Goal: Check status: Check status

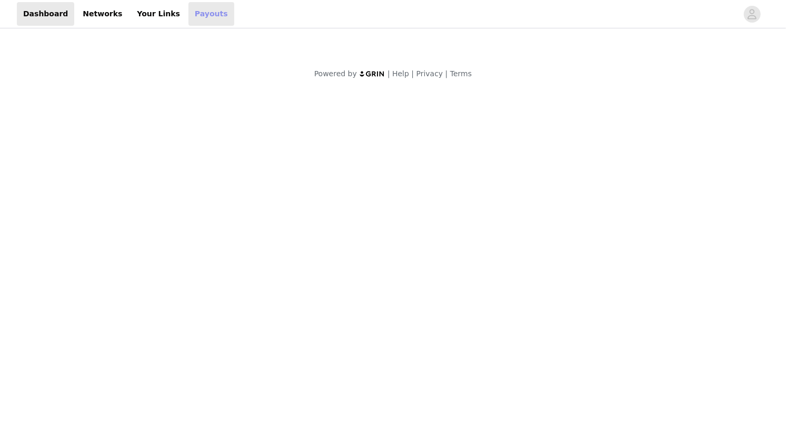
click at [188, 19] on link "Payouts" at bounding box center [211, 14] width 46 height 24
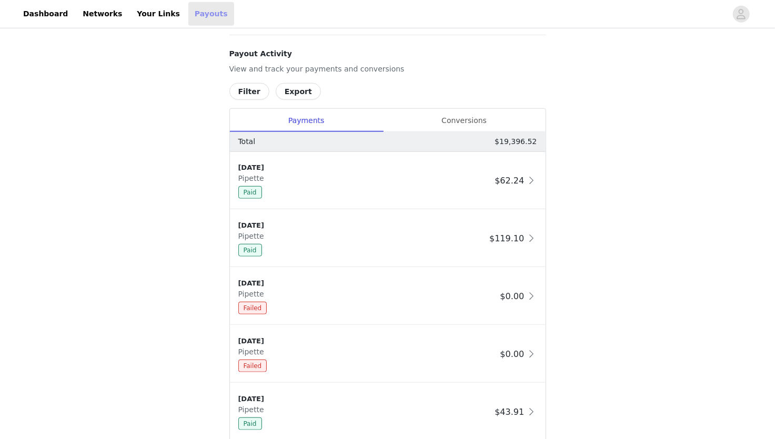
scroll to position [527, 0]
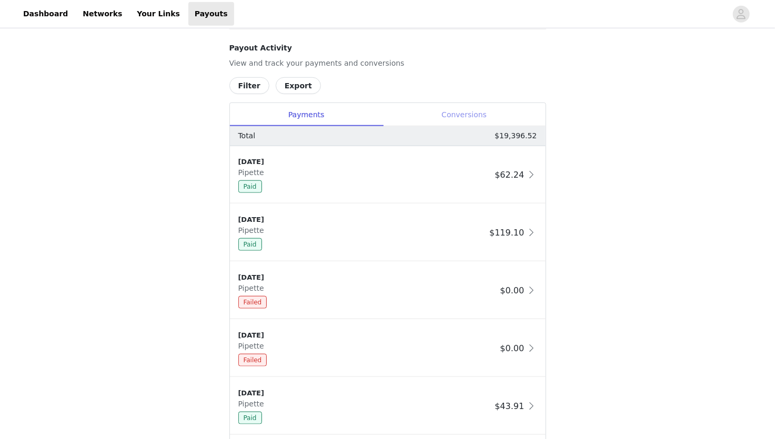
click at [475, 115] on div "Conversions" at bounding box center [464, 115] width 163 height 24
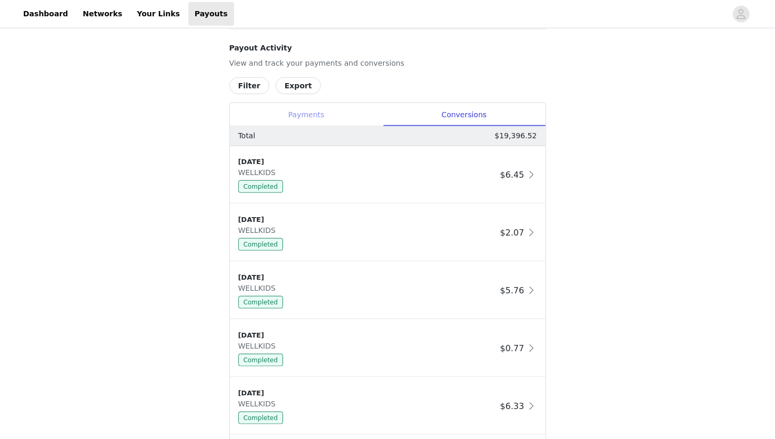
click at [298, 108] on div "Payments" at bounding box center [306, 115] width 153 height 24
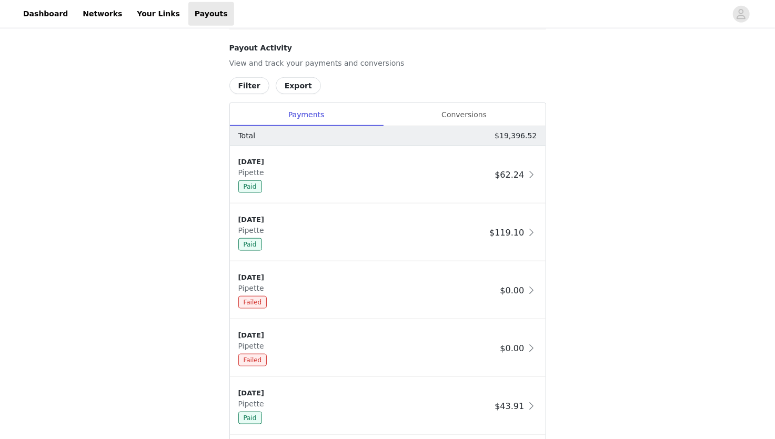
click at [251, 87] on button "Filter" at bounding box center [249, 85] width 40 height 17
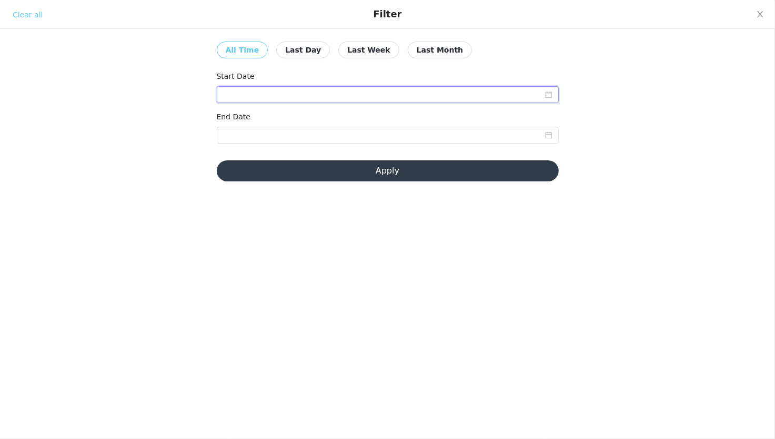
click at [315, 94] on input at bounding box center [388, 94] width 342 height 17
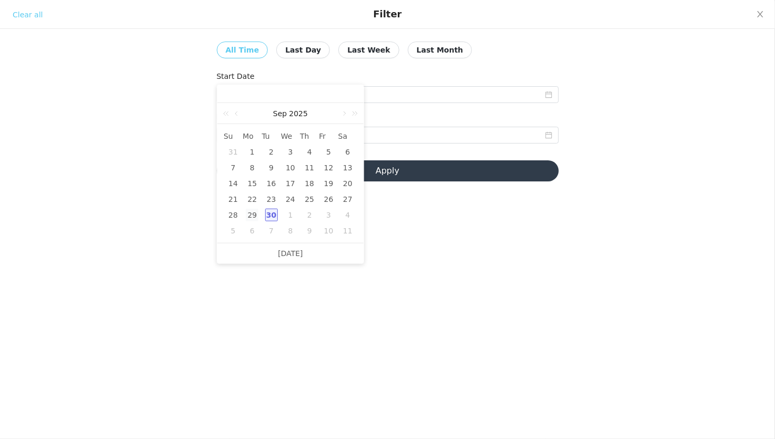
click at [257, 217] on div "29" at bounding box center [252, 215] width 13 height 13
type input "[DATE]"
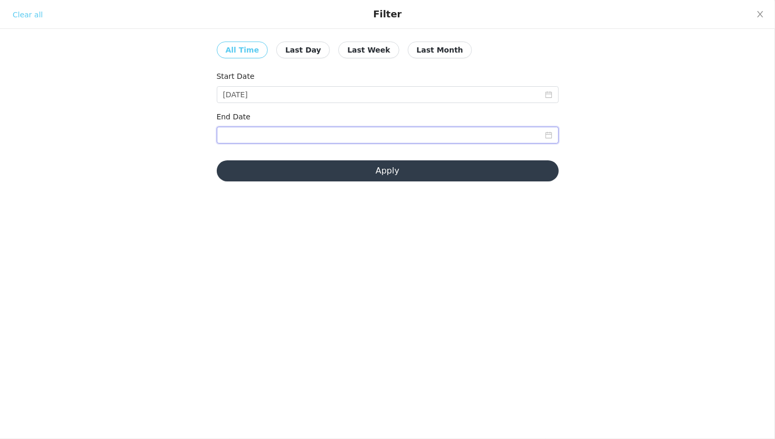
click at [379, 135] on input at bounding box center [388, 135] width 342 height 17
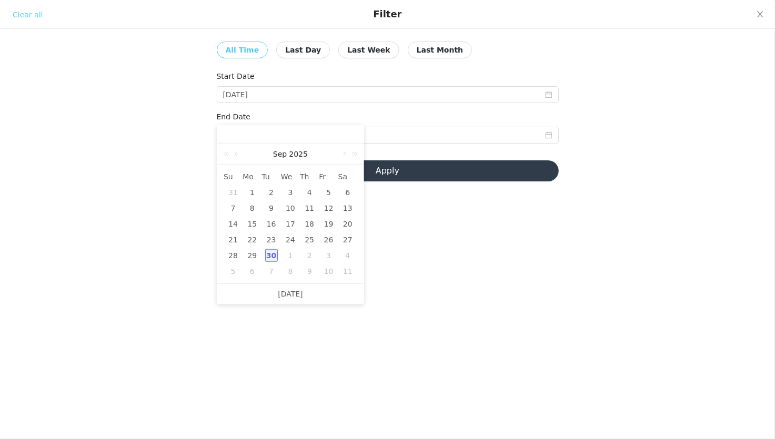
click at [273, 254] on div "30" at bounding box center [271, 255] width 13 height 13
type input "[DATE]"
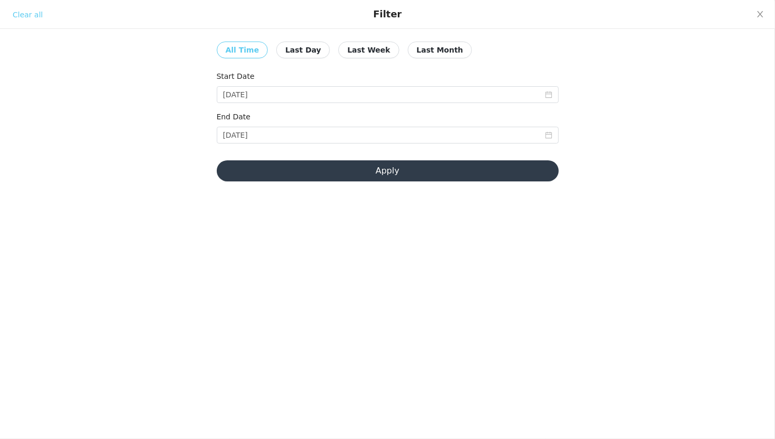
click at [367, 175] on button "Apply" at bounding box center [388, 170] width 342 height 21
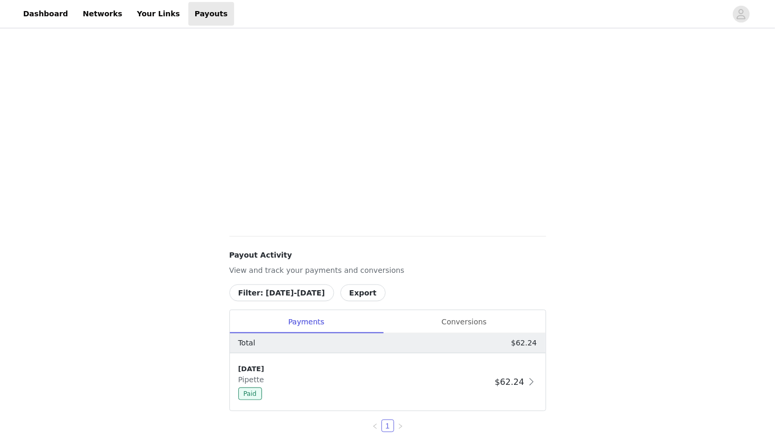
scroll to position [361, 0]
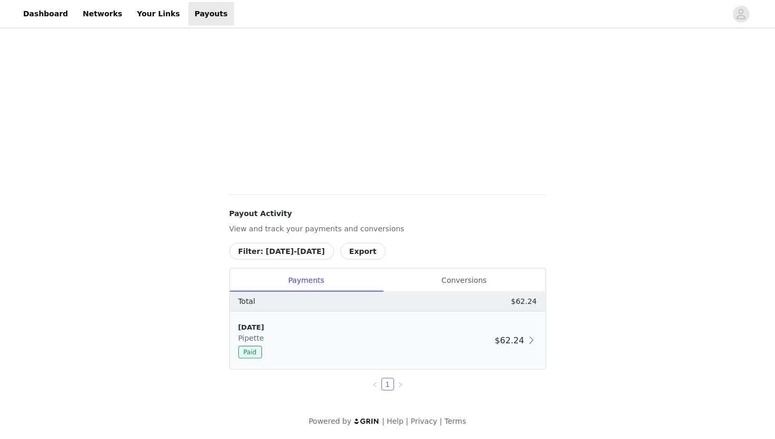
click at [358, 354] on div "Paid" at bounding box center [364, 352] width 253 height 13
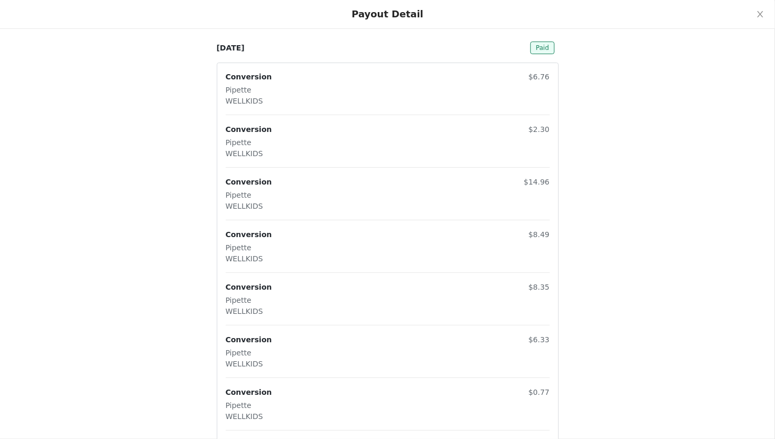
scroll to position [0, 0]
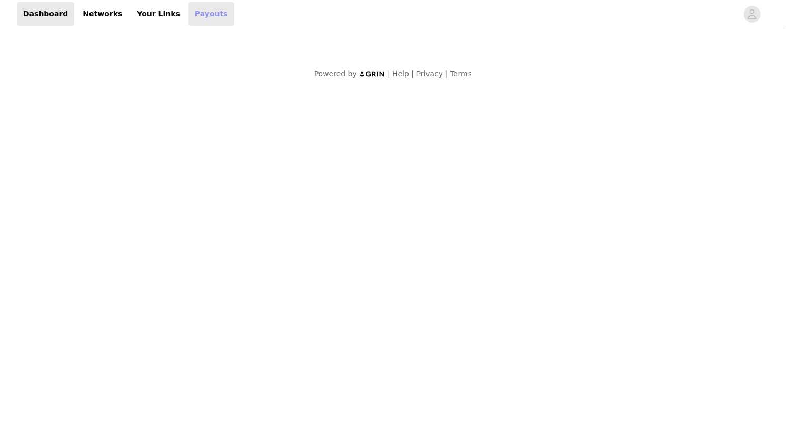
click at [197, 15] on link "Payouts" at bounding box center [211, 14] width 46 height 24
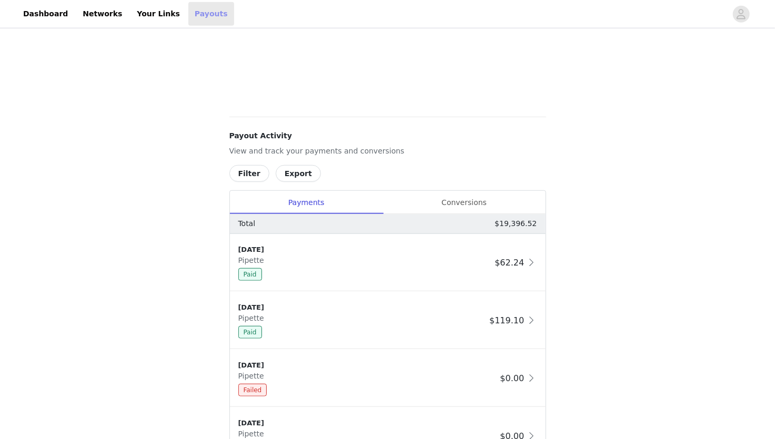
scroll to position [440, 0]
click at [249, 174] on button "Filter" at bounding box center [249, 172] width 40 height 17
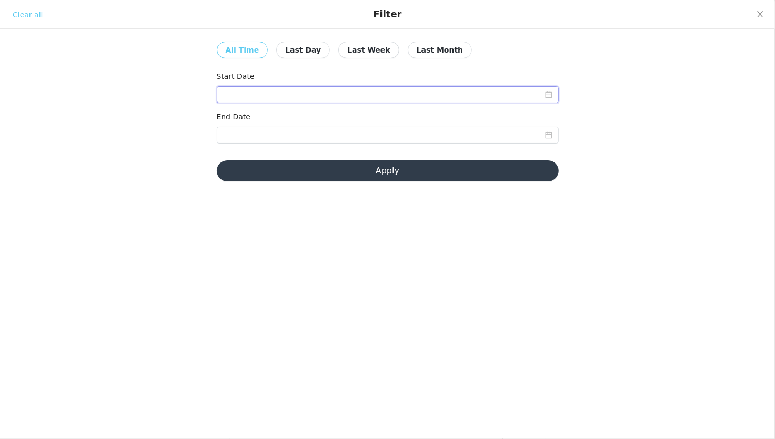
click at [347, 87] on input at bounding box center [388, 94] width 342 height 17
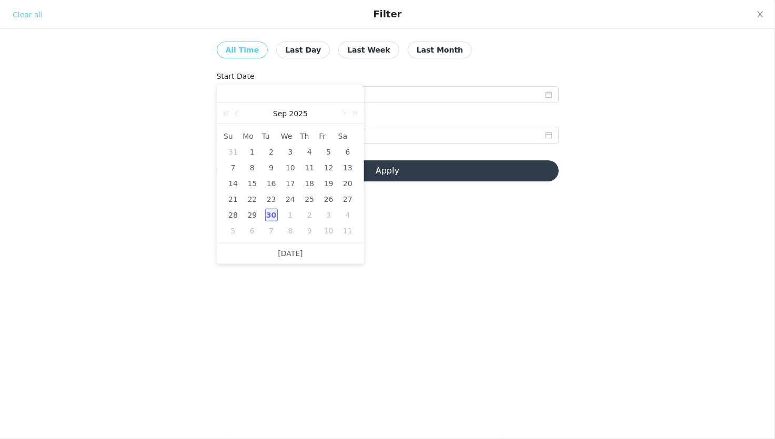
click at [234, 212] on div "28" at bounding box center [233, 215] width 13 height 13
type input "[DATE]"
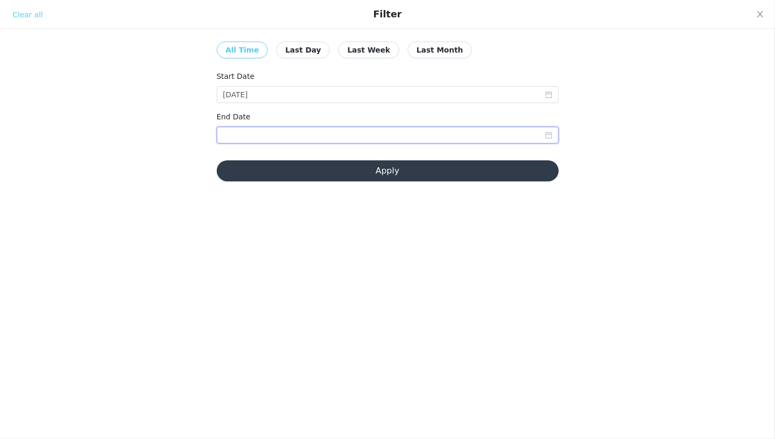
click at [319, 137] on input at bounding box center [388, 135] width 342 height 17
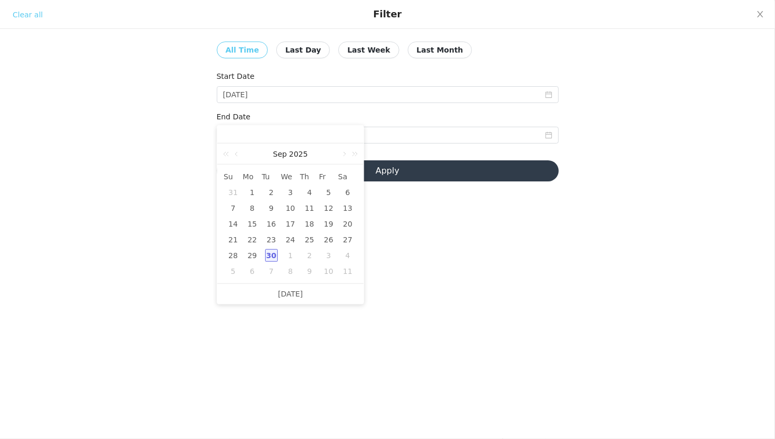
click at [271, 256] on div "30" at bounding box center [271, 255] width 13 height 13
type input "[DATE]"
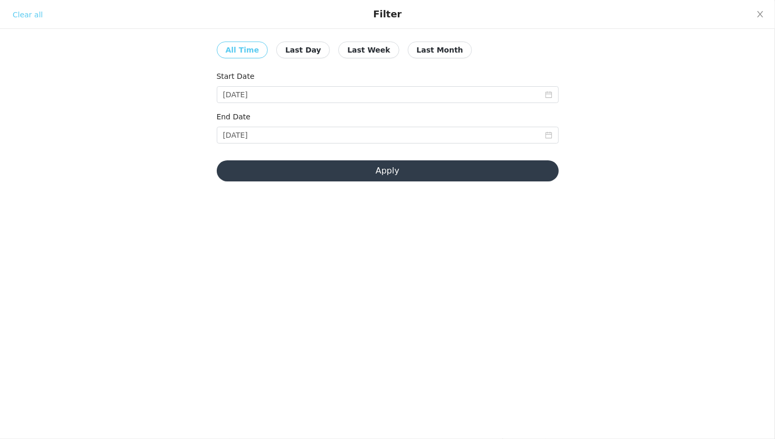
click at [400, 174] on button "Apply" at bounding box center [388, 170] width 342 height 21
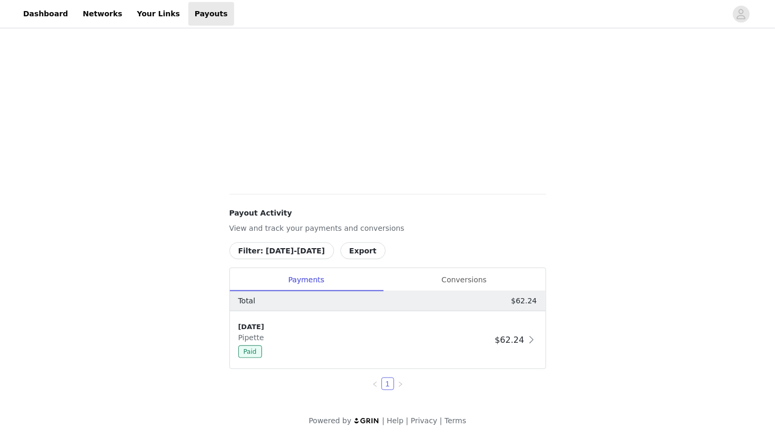
scroll to position [361, 0]
